Goal: Use online tool/utility: Use online tool/utility

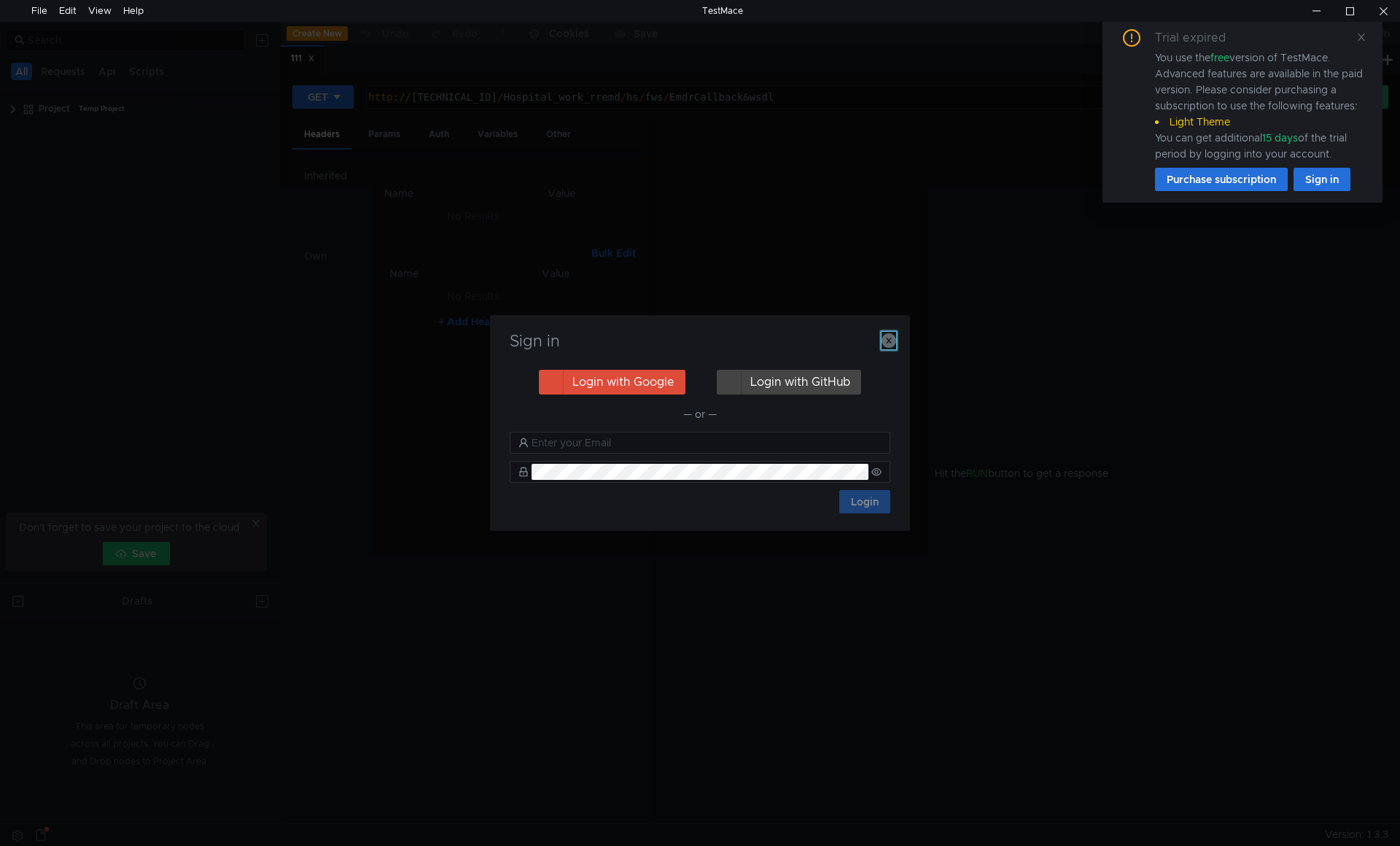
click at [885, 336] on icon "button" at bounding box center [889, 340] width 14 height 14
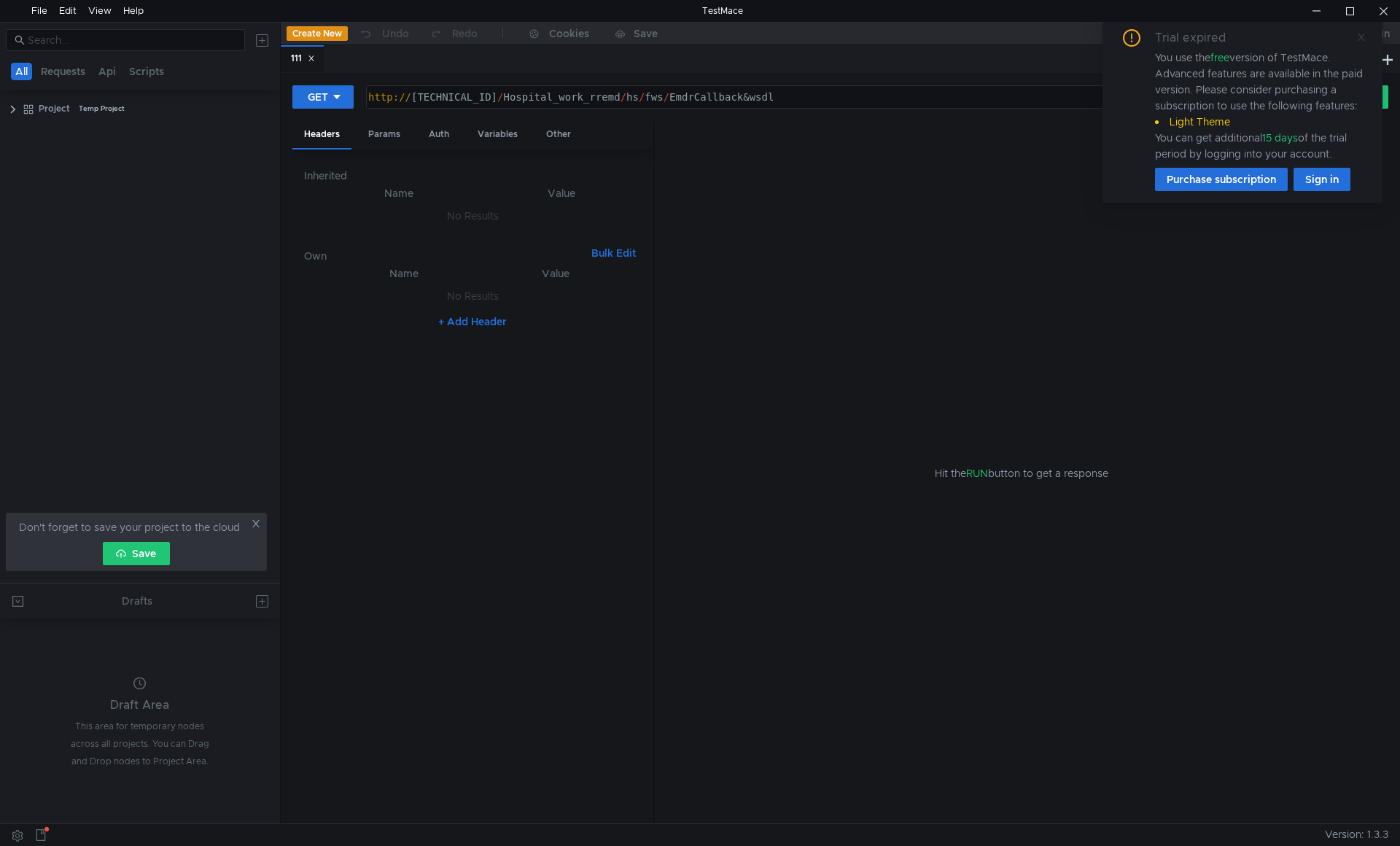
click at [1365, 32] on icon at bounding box center [1362, 37] width 10 height 10
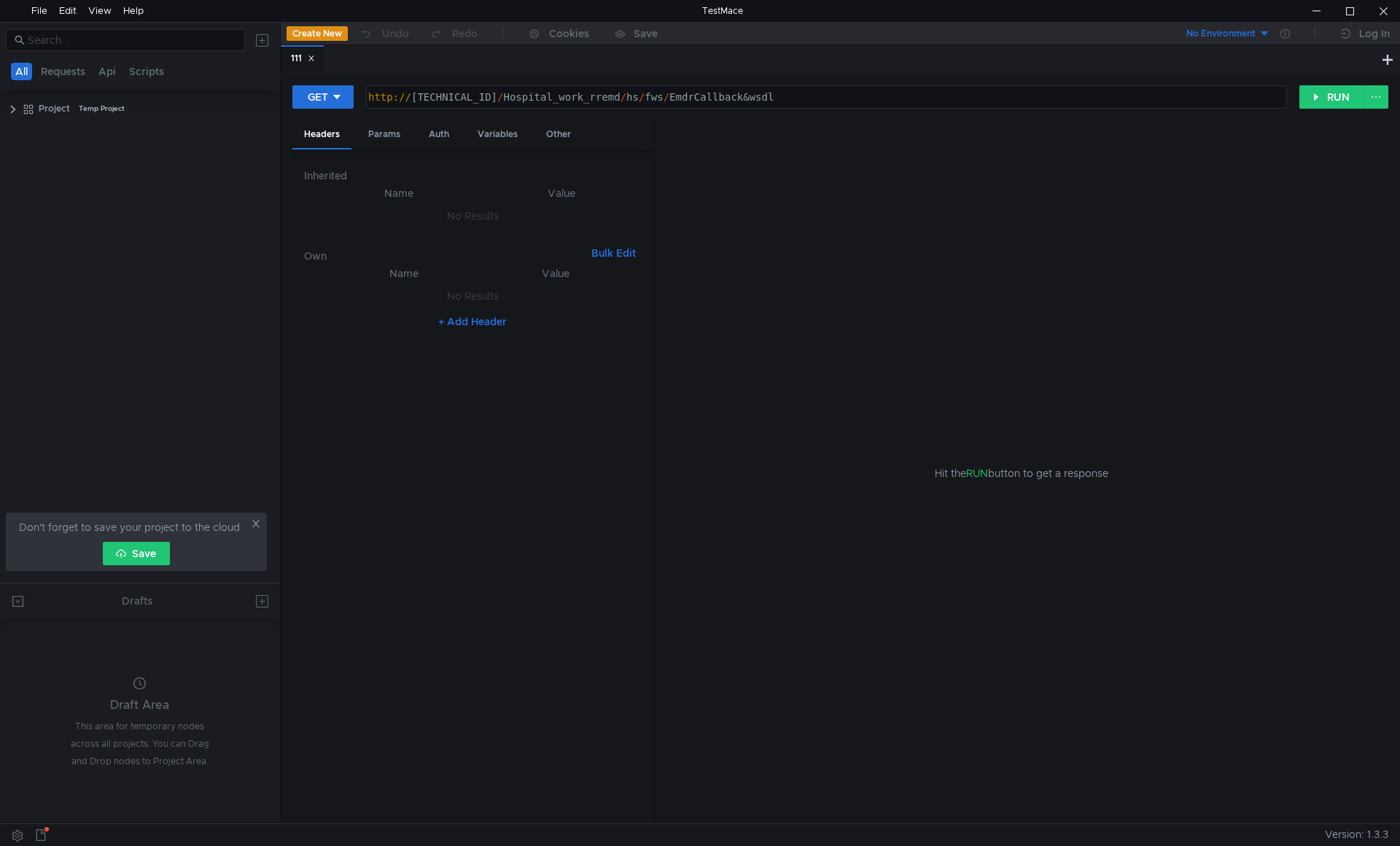
click at [813, 104] on div "http:// [TECHNICAL_ID] / Hospital_work_rremd / hs / fws / EmdrCallback&wsdl" at bounding box center [825, 108] width 919 height 35
drag, startPoint x: 806, startPoint y: 97, endPoint x: 280, endPoint y: 88, distance: 526.1
click at [280, 88] on as-split "All Requests Api Scripts Project Temp Project Don't forget to save your project…" at bounding box center [700, 423] width 1400 height 802
paste textarea "curl [URL] -d '{ "model": "llama3.2", "prompt": "Почему небо голубое?", "stream…"
drag, startPoint x: 724, startPoint y: 97, endPoint x: 771, endPoint y: 91, distance: 47.4
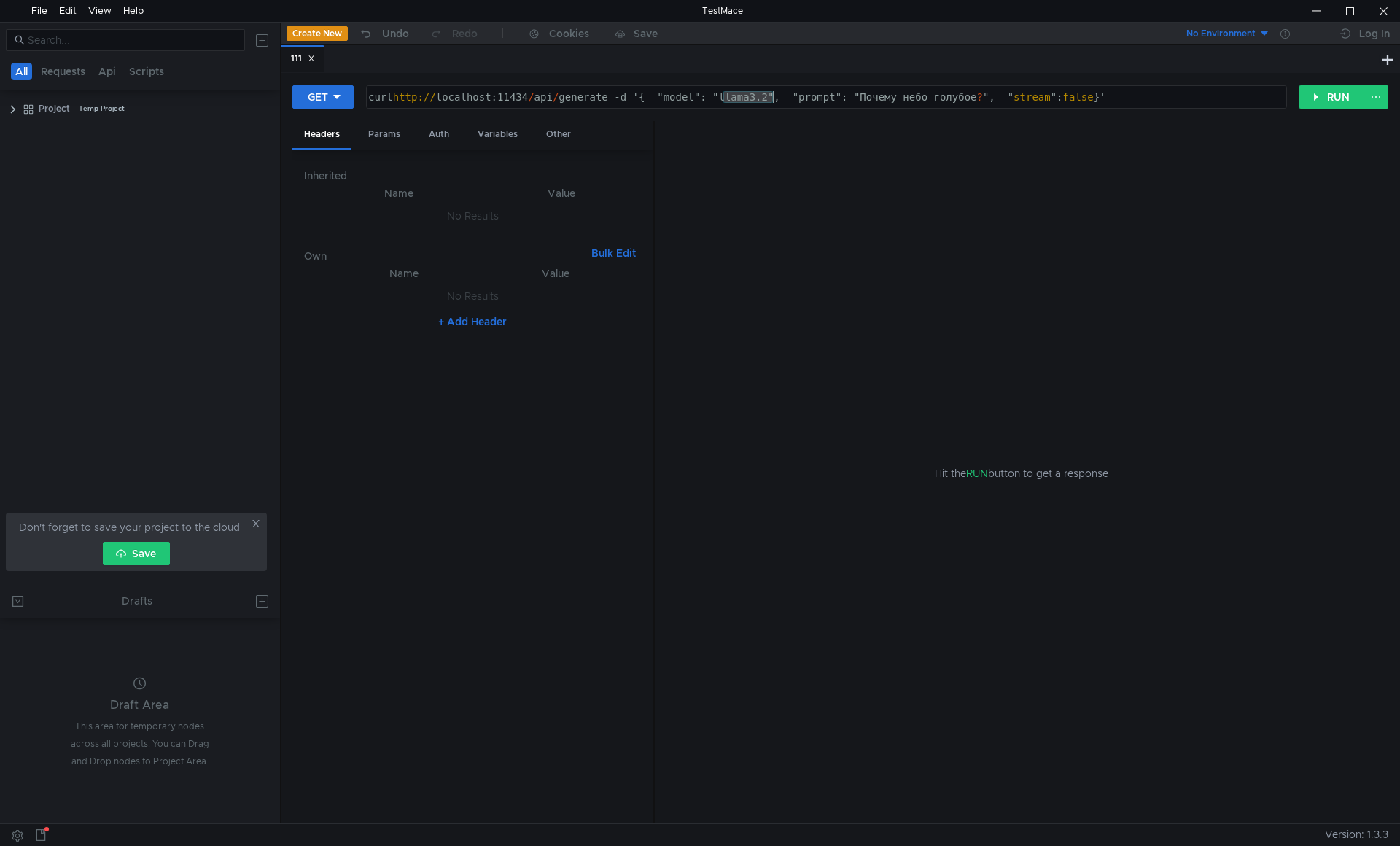
click at [771, 91] on div "curl http:// localhost:11434 / api / generate -d '{ "model": "llama3.2", "promp…" at bounding box center [825, 108] width 919 height 35
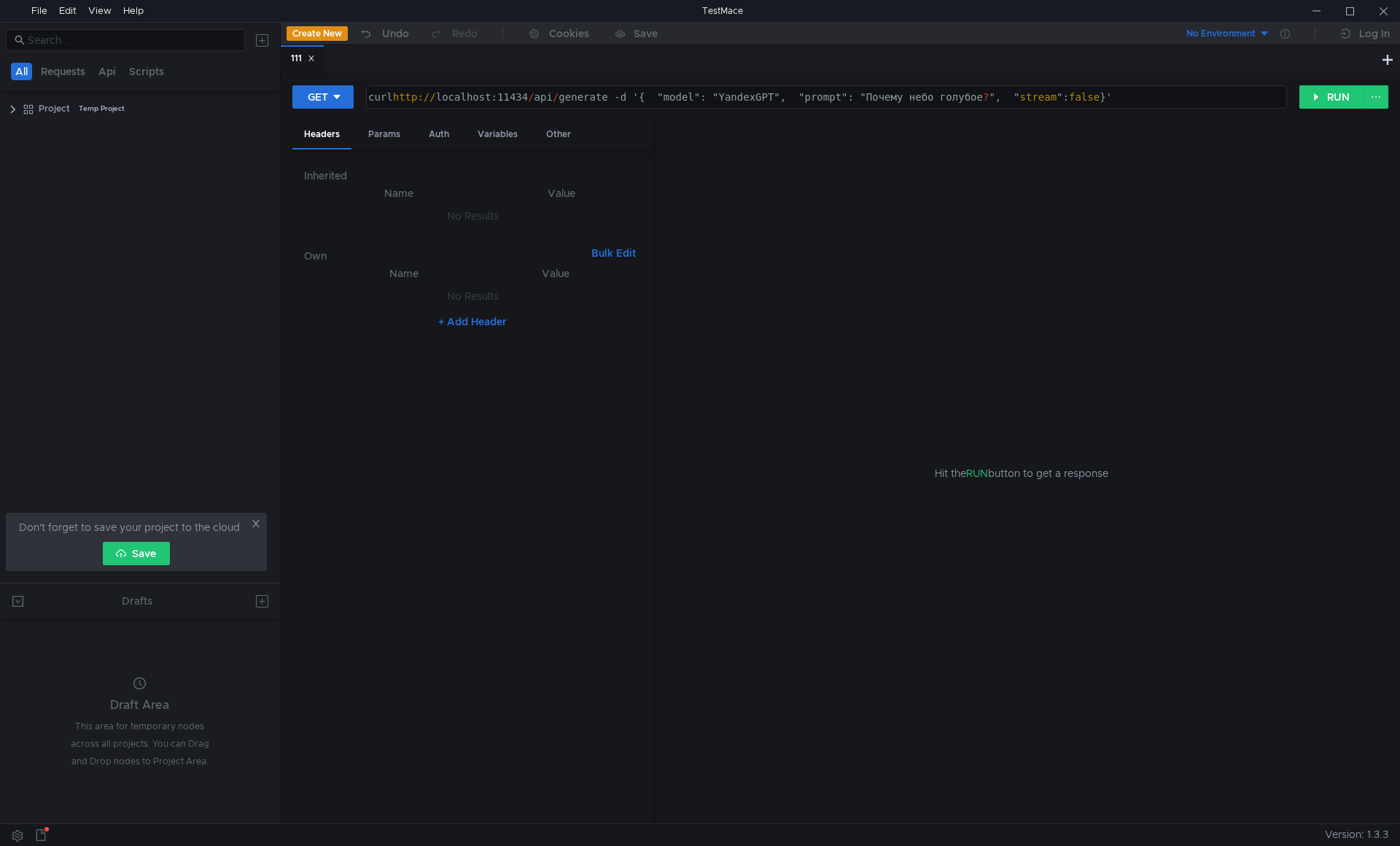
click at [502, 96] on div "curl http:// localhost:11434 / api / generate -d '{ "model": "YandexGPT", "prom…" at bounding box center [825, 108] width 919 height 35
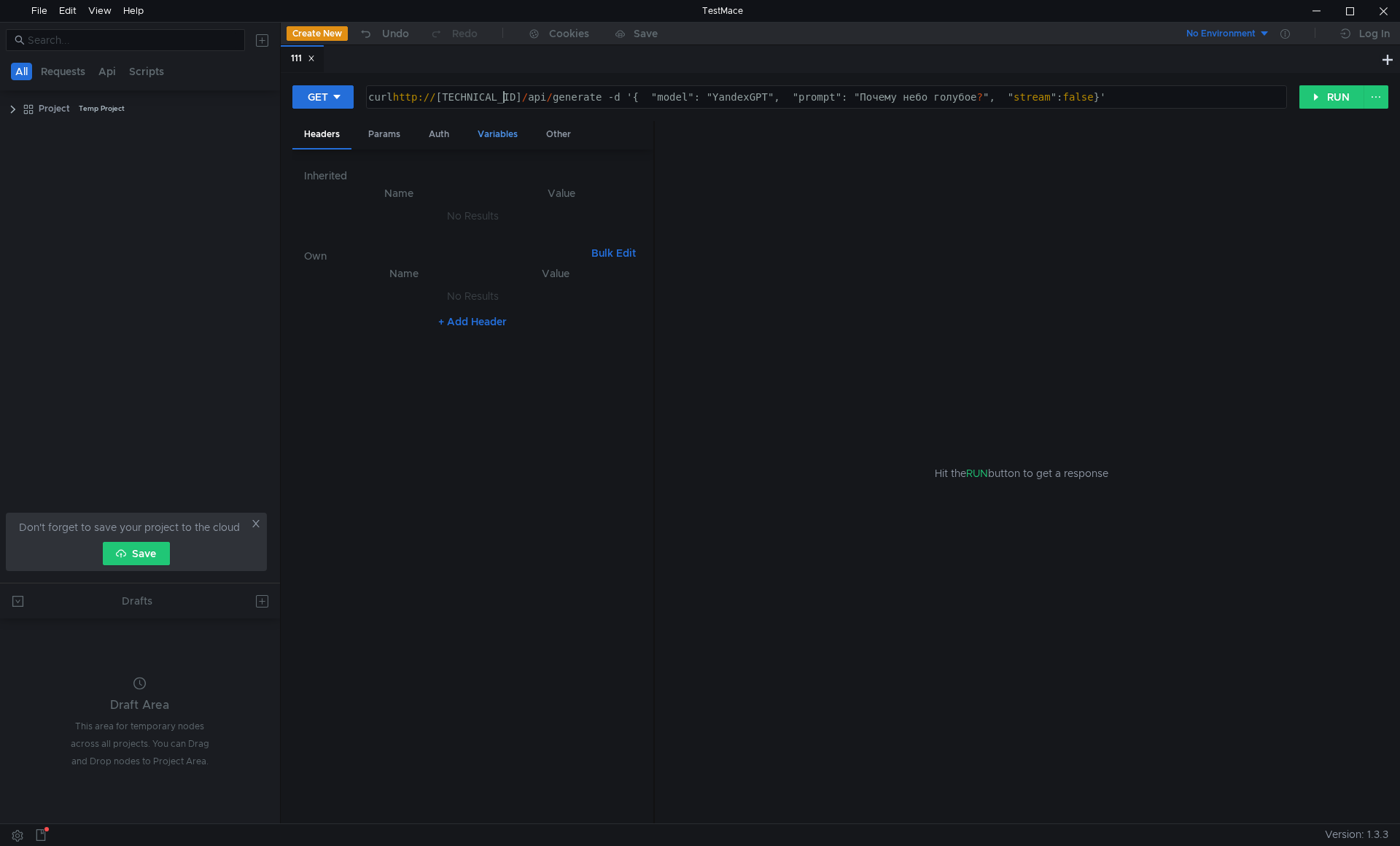
scroll to position [0, 11]
click at [1350, 102] on button "RUN" at bounding box center [1332, 97] width 65 height 24
drag, startPoint x: 400, startPoint y: 93, endPoint x: 313, endPoint y: 99, distance: 87.2
click at [313, 99] on div "GET curl [URL][TECHNICAL_ID] -d '{ "model": "YandexGPT", "prompt": "Почему небо…" at bounding box center [796, 96] width 1007 height 25
type textarea "[URL][TECHNICAL_ID] -d '{ "model": "YandexGPT", "prompt": "Почему небо голубое?…"
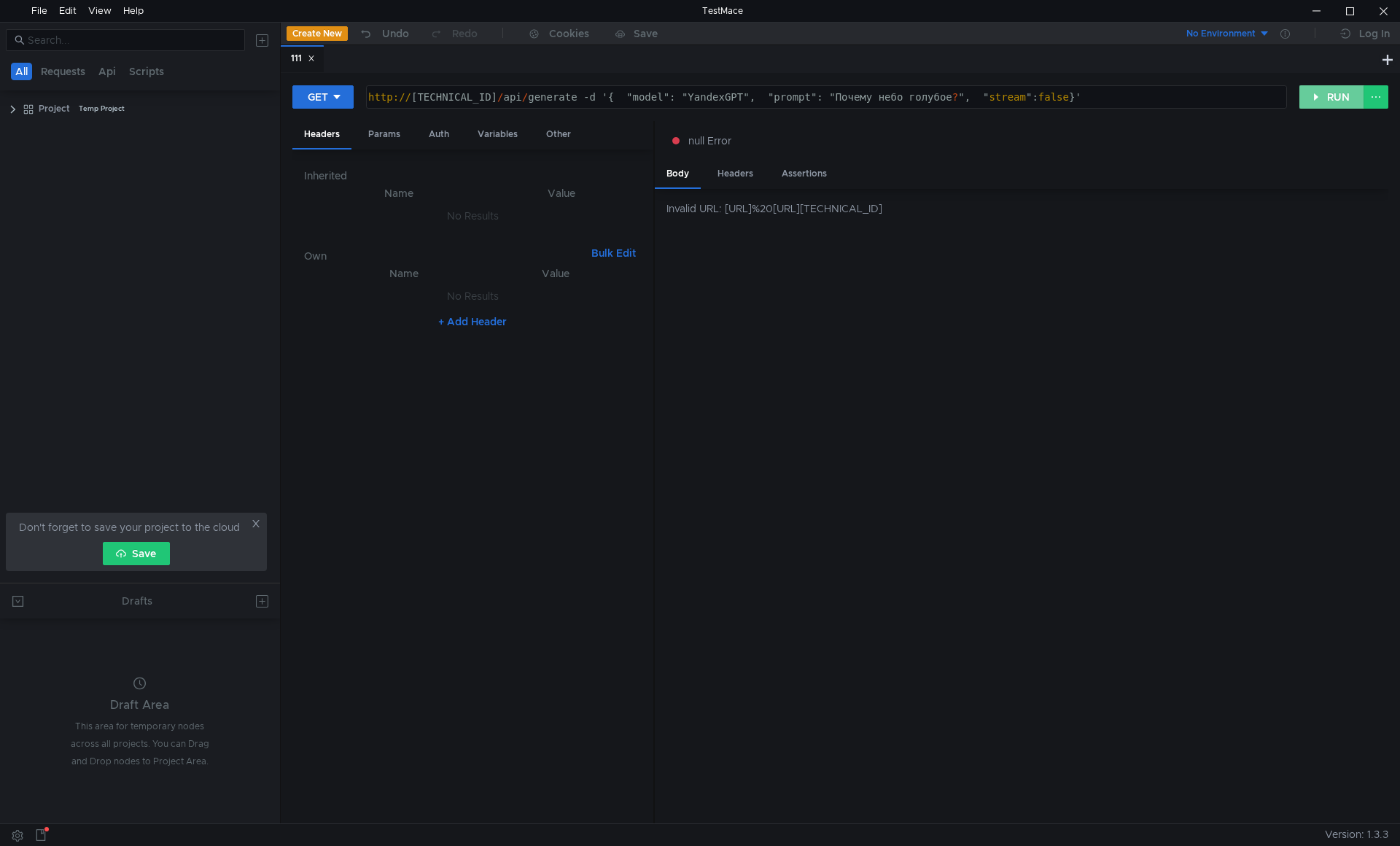
click at [1331, 96] on button "RUN" at bounding box center [1332, 97] width 65 height 24
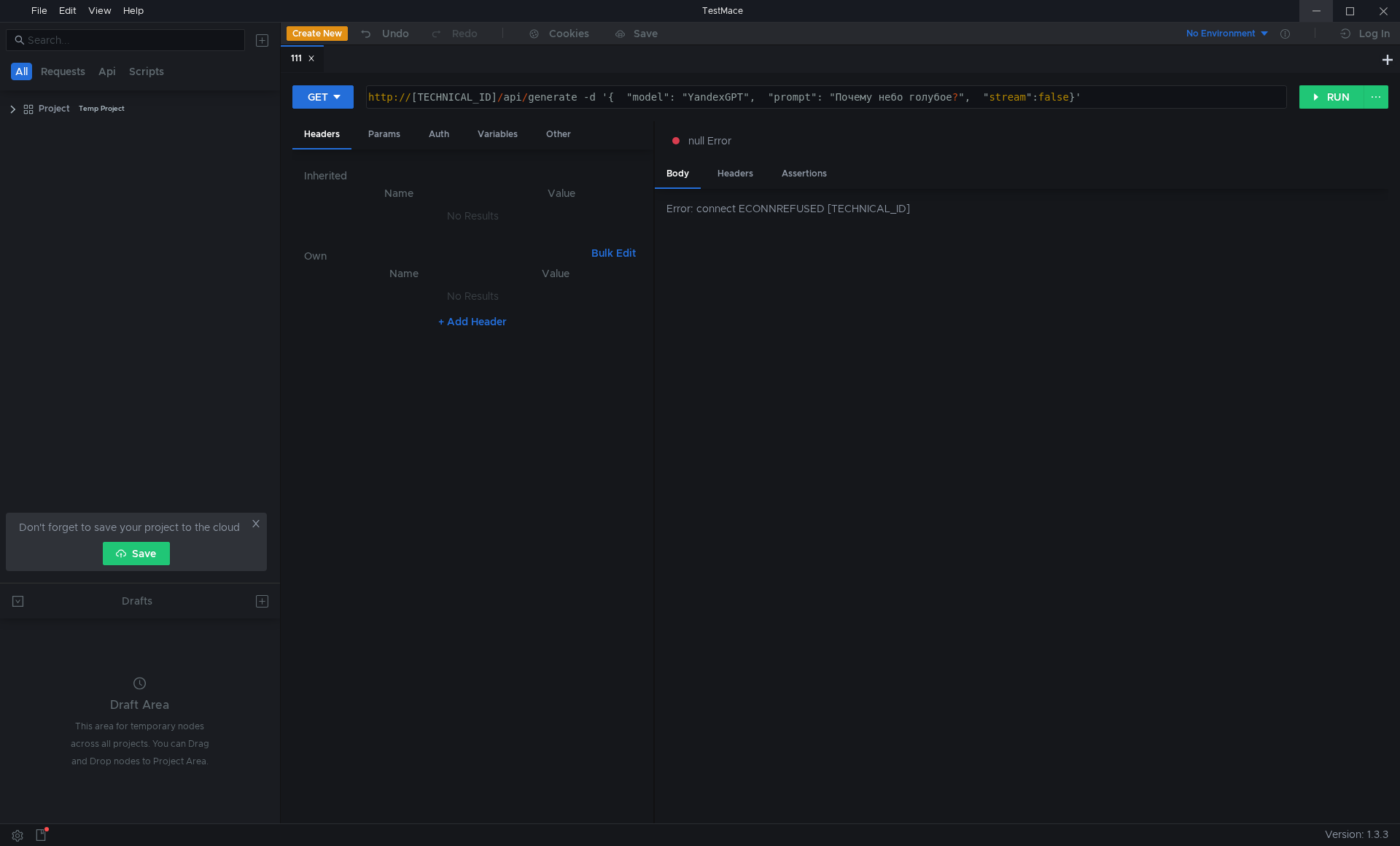
click at [1314, 8] on div at bounding box center [1316, 11] width 34 height 22
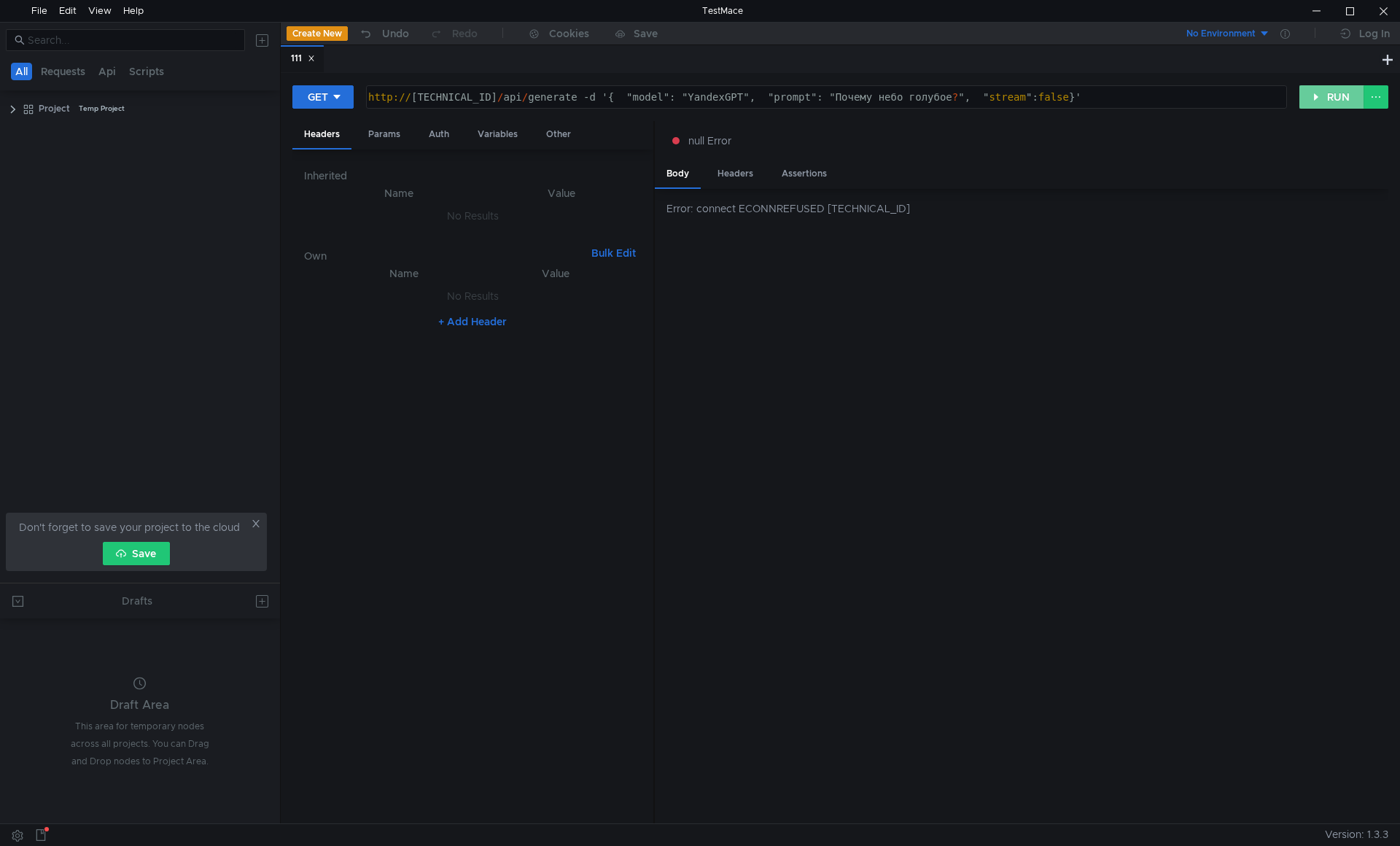
click at [1310, 101] on button "RUN" at bounding box center [1332, 97] width 65 height 24
click at [1315, 99] on button "RUN" at bounding box center [1332, 97] width 65 height 24
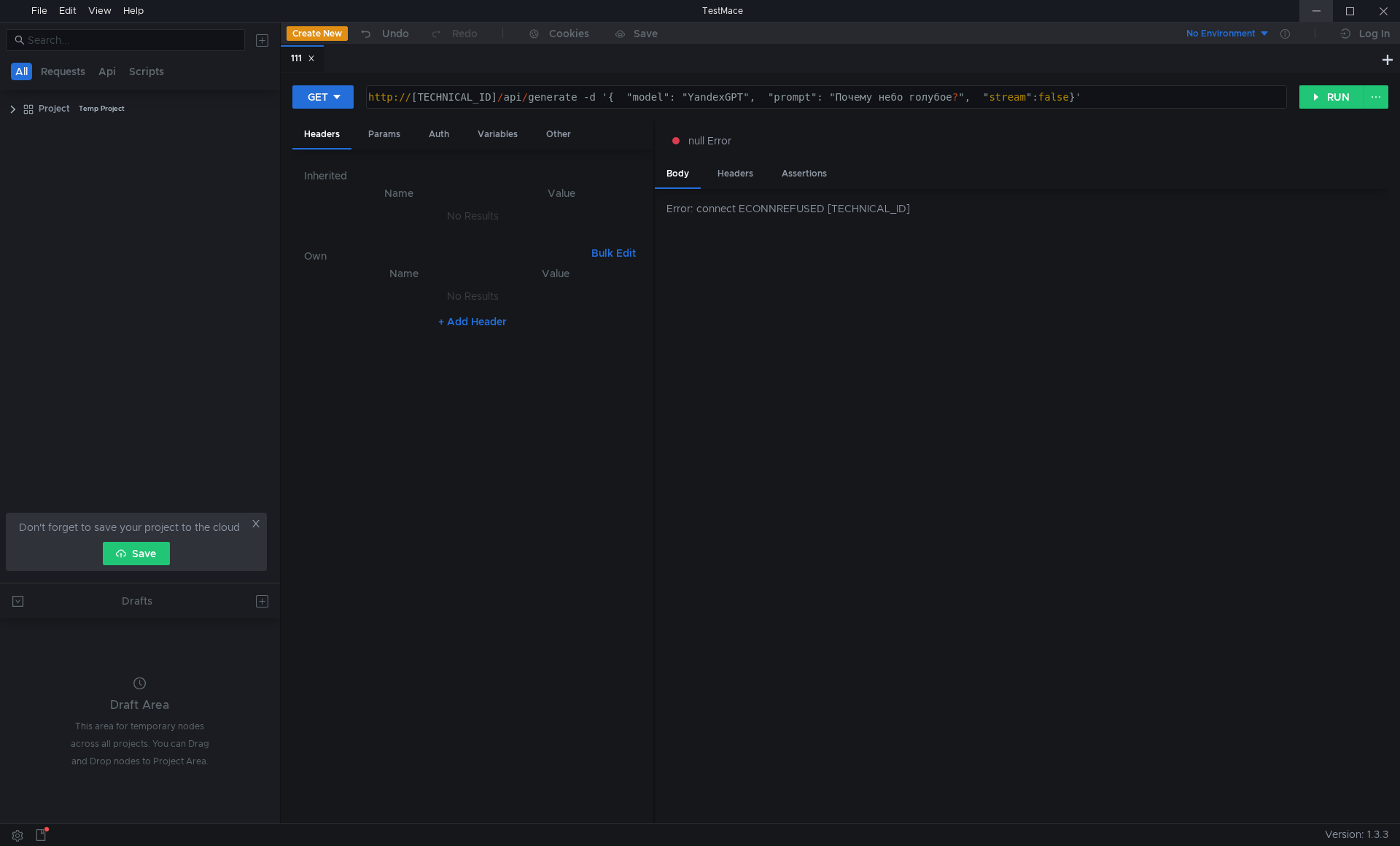
click at [1316, 5] on div at bounding box center [1316, 11] width 34 height 22
